Goal: Information Seeking & Learning: Learn about a topic

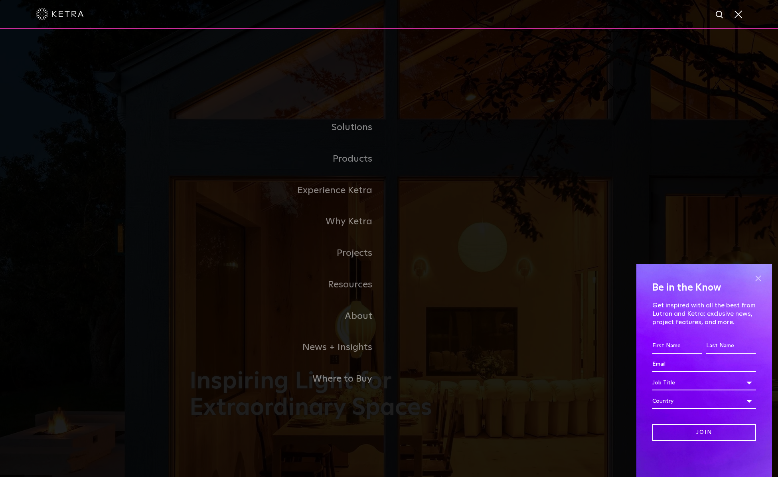
click at [760, 275] on span at bounding box center [758, 278] width 12 height 12
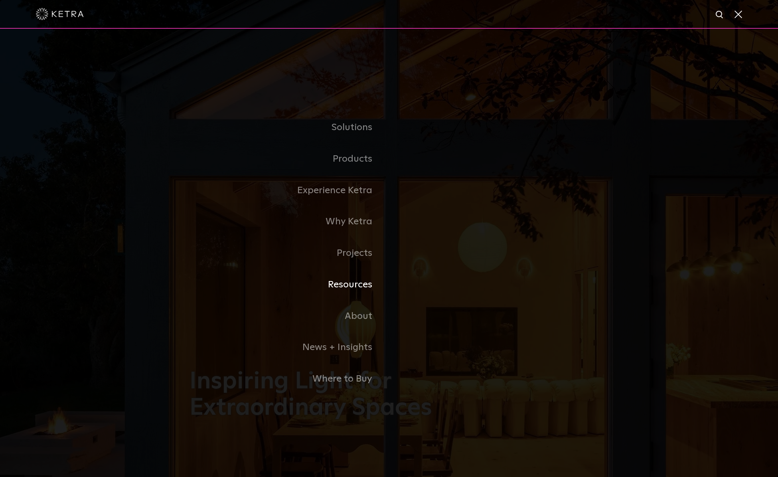
click at [353, 283] on link "Resources" at bounding box center [290, 285] width 200 height 32
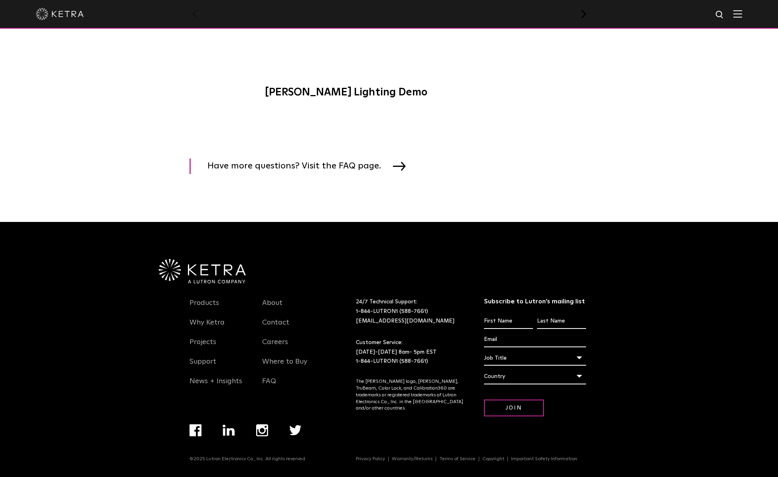
scroll to position [1121, 0]
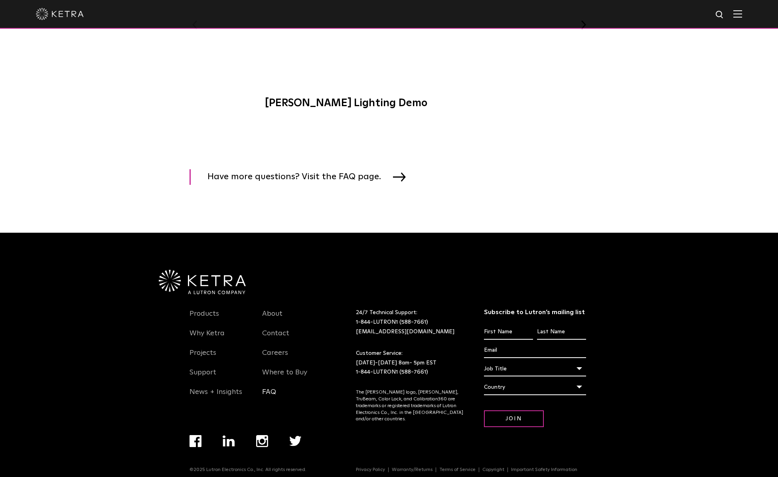
click at [268, 390] on link "FAQ" at bounding box center [269, 397] width 14 height 18
